Goal: Communication & Community: Answer question/provide support

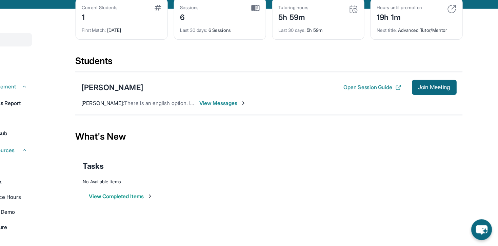
scroll to position [10, 0]
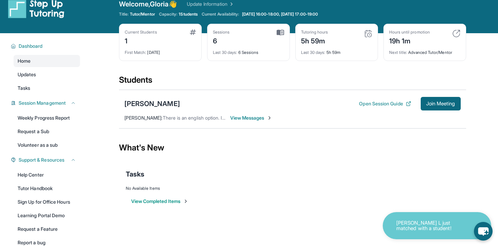
click at [250, 114] on div "Gleb Filatov Open Session Guide Join Meeting Gloria Kuo : There is an english o…" at bounding box center [292, 109] width 347 height 39
click at [253, 117] on span "View Messages" at bounding box center [251, 117] width 42 height 7
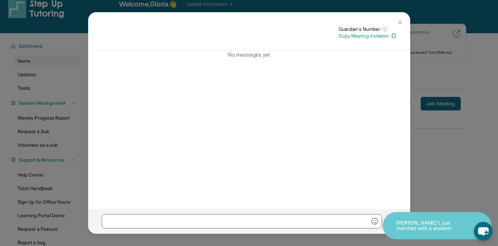
click at [395, 17] on button at bounding box center [400, 23] width 14 height 14
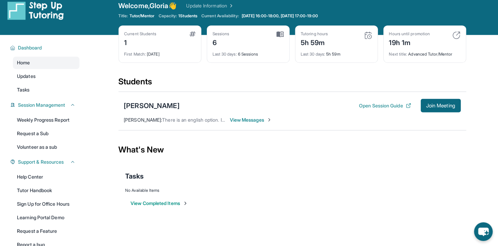
scroll to position [8, 0]
